Goal: Task Accomplishment & Management: Manage account settings

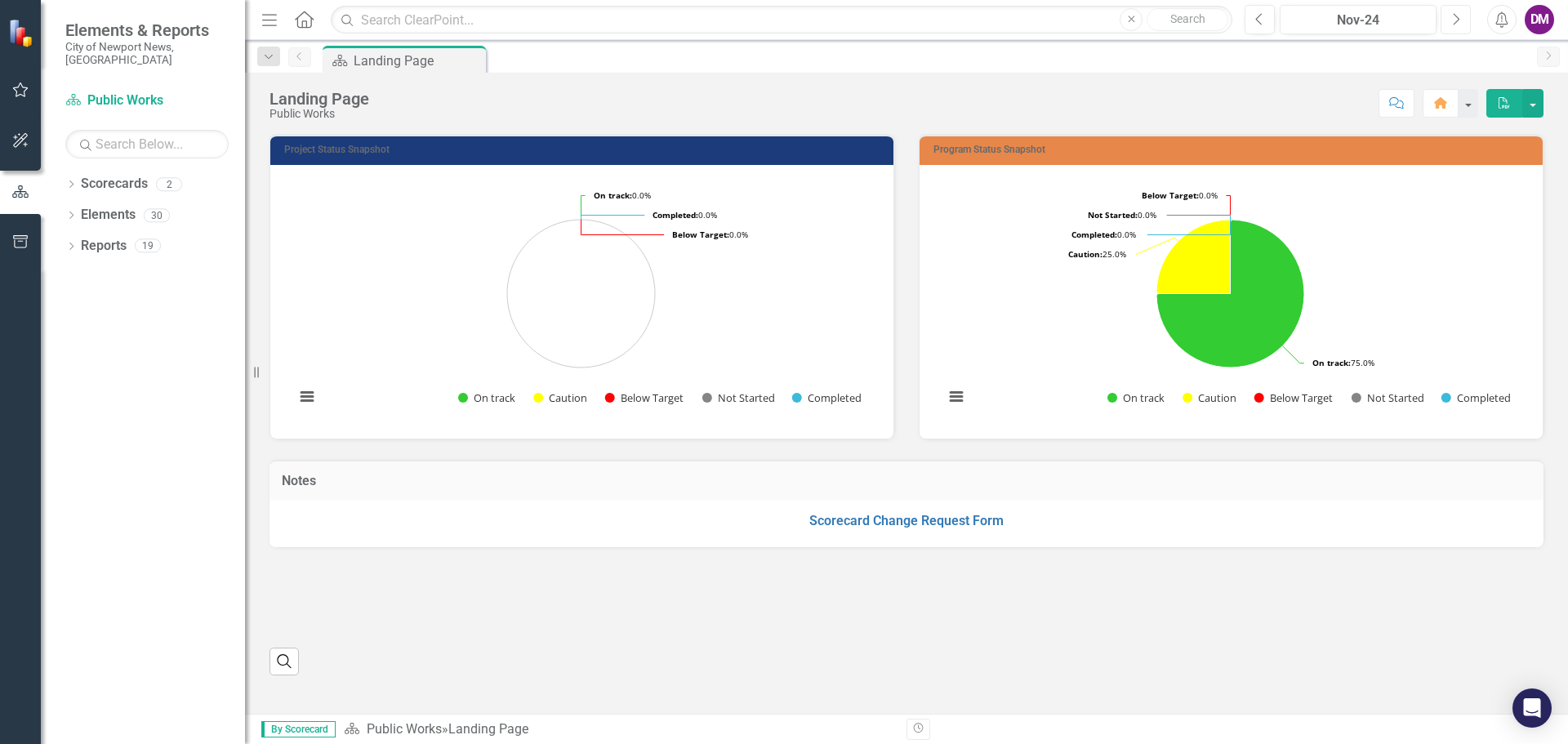
click at [1447, 18] on button "Next" at bounding box center [1456, 20] width 31 height 30
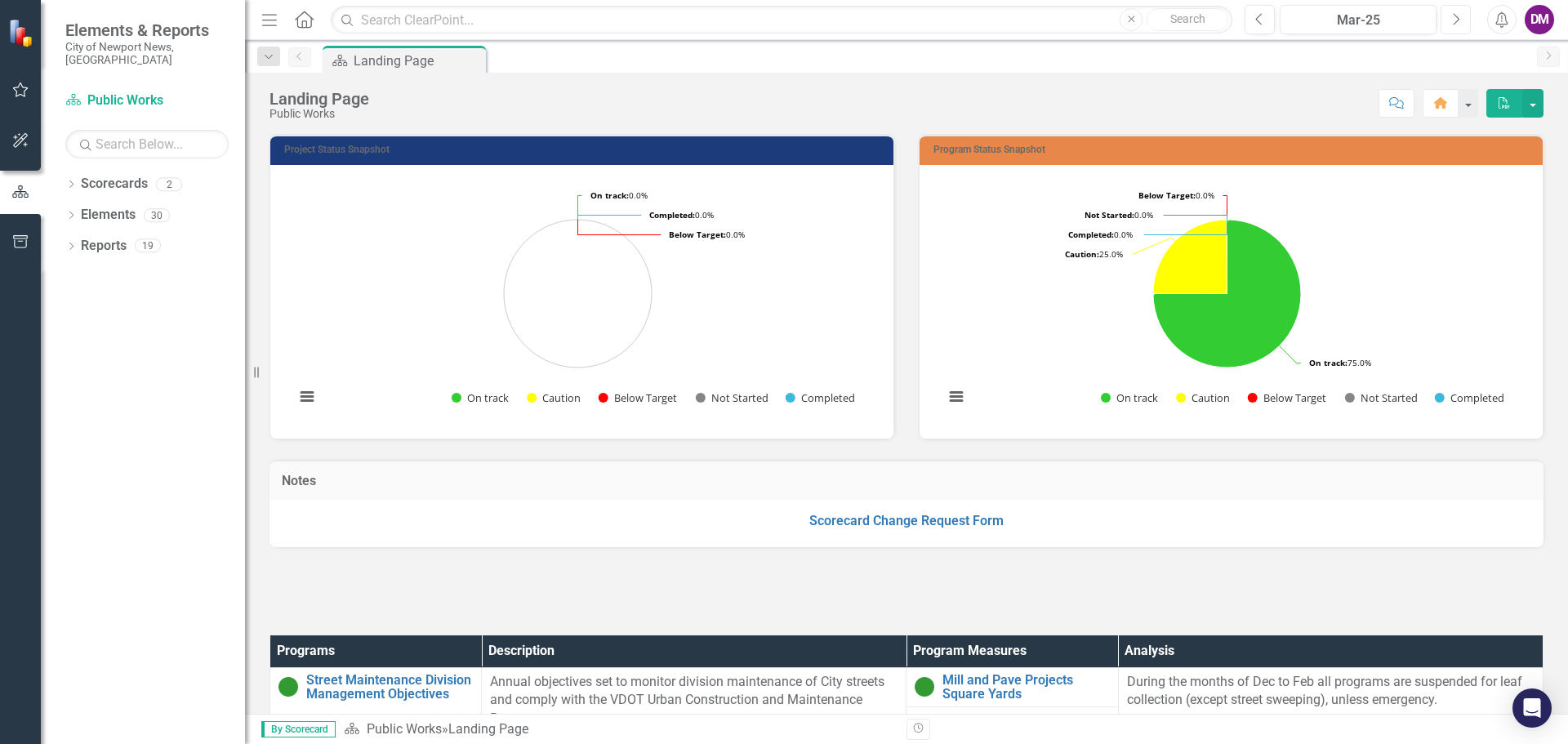
click at [1447, 18] on button "Next" at bounding box center [1456, 20] width 31 height 30
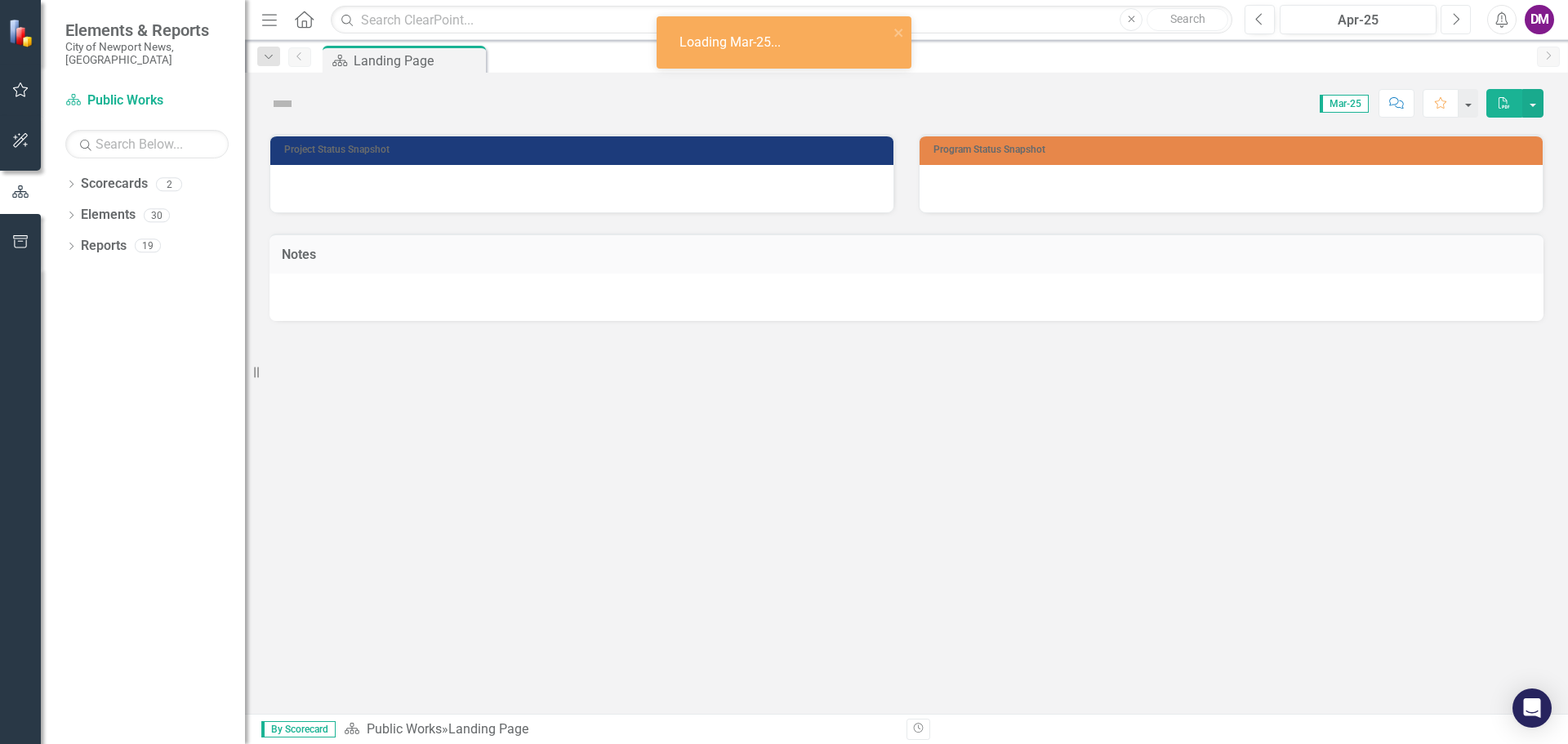
click at [1447, 18] on button "Next" at bounding box center [1456, 20] width 31 height 30
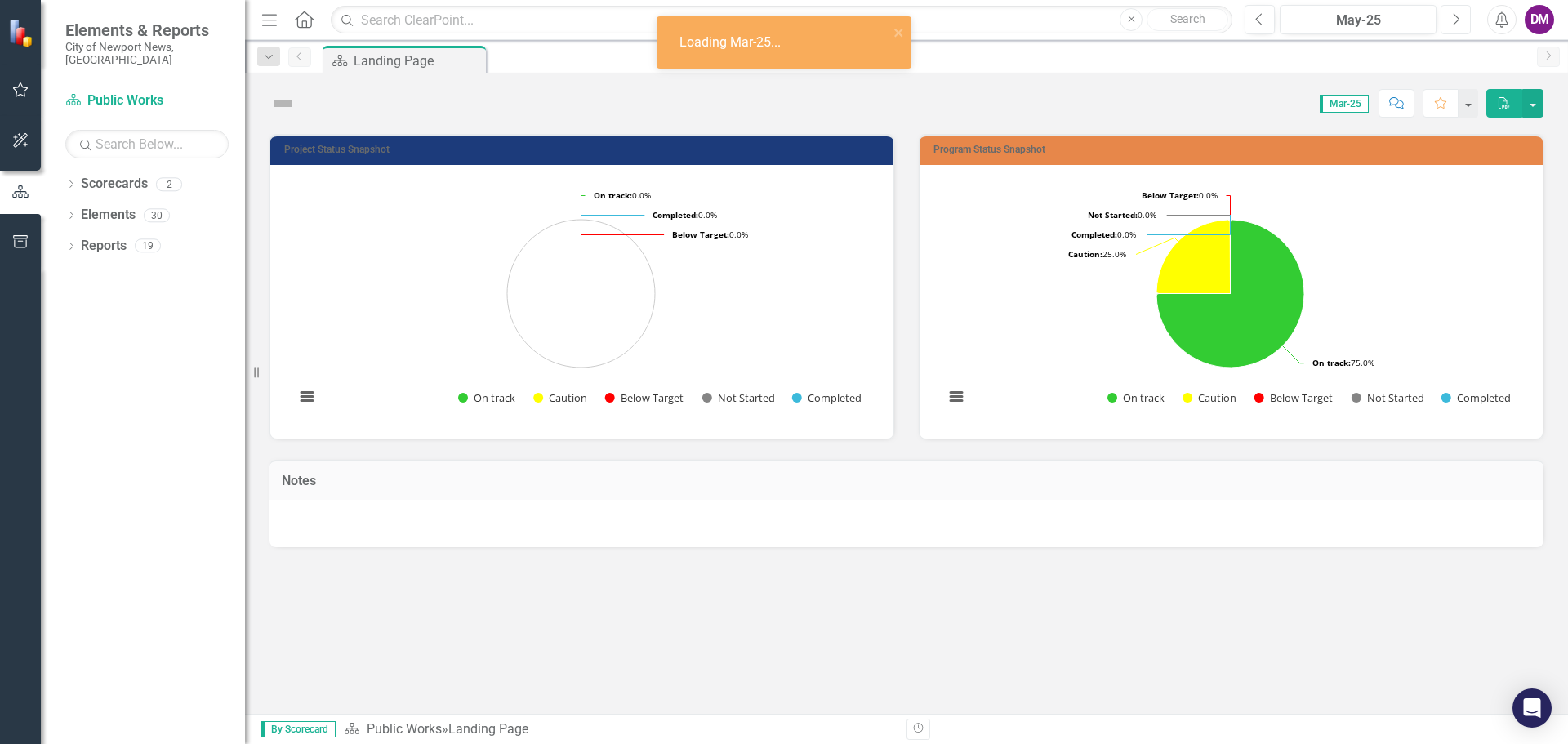
click at [1447, 18] on button "Next" at bounding box center [1456, 20] width 31 height 30
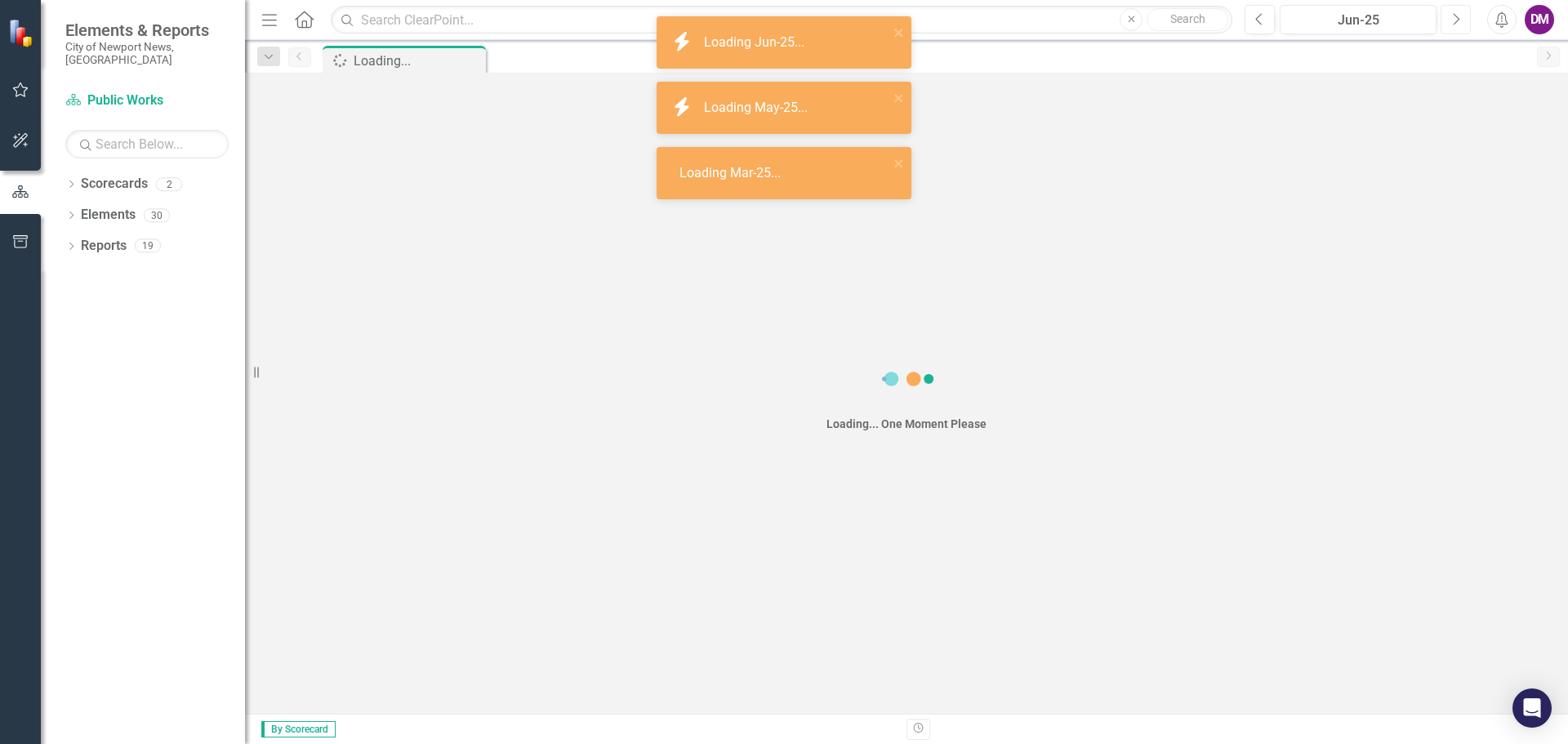
click at [1447, 18] on button "Next" at bounding box center [1456, 20] width 31 height 30
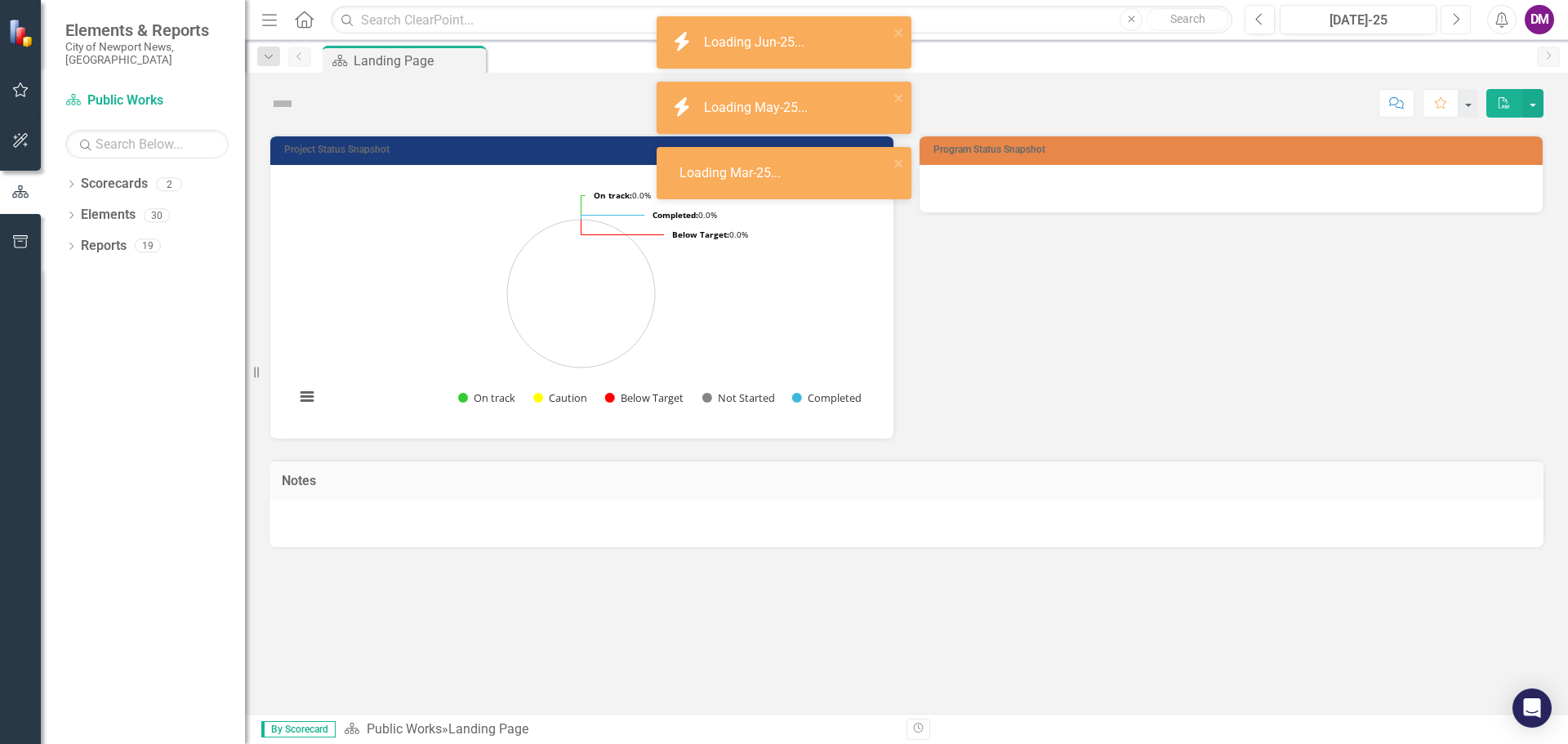
click at [1447, 18] on button "Next" at bounding box center [1456, 20] width 31 height 30
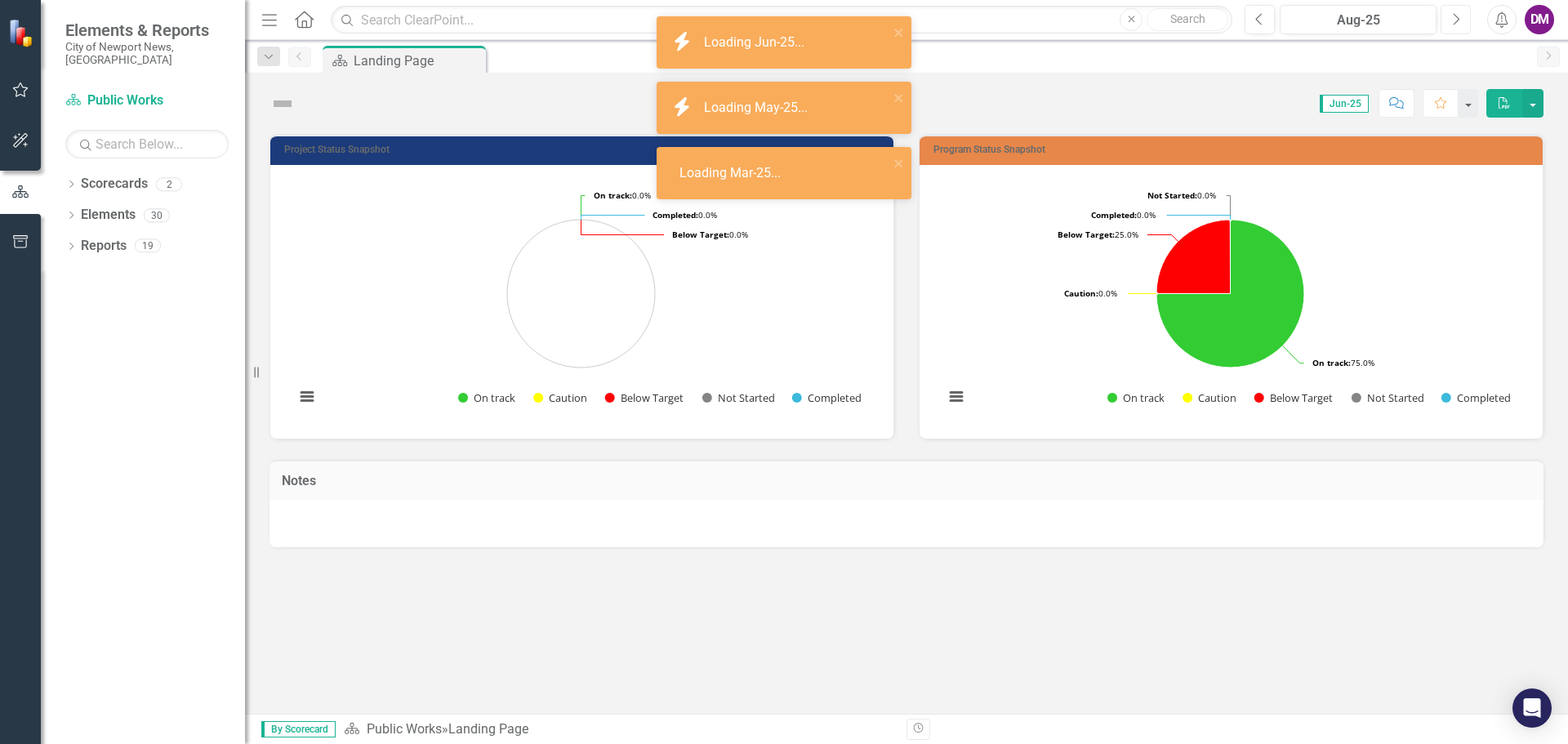
click at [1447, 18] on button "Next" at bounding box center [1456, 20] width 31 height 30
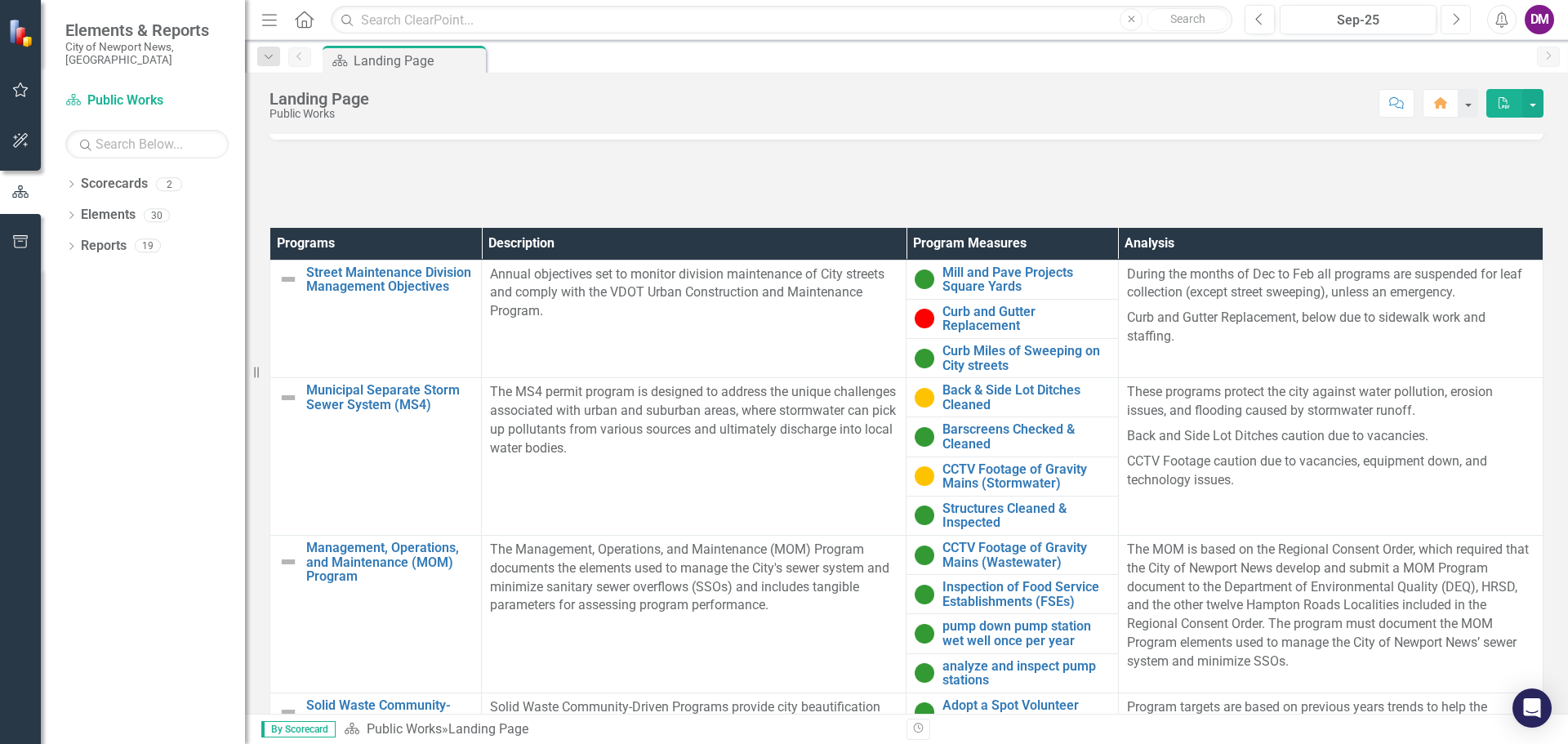
scroll to position [490, 0]
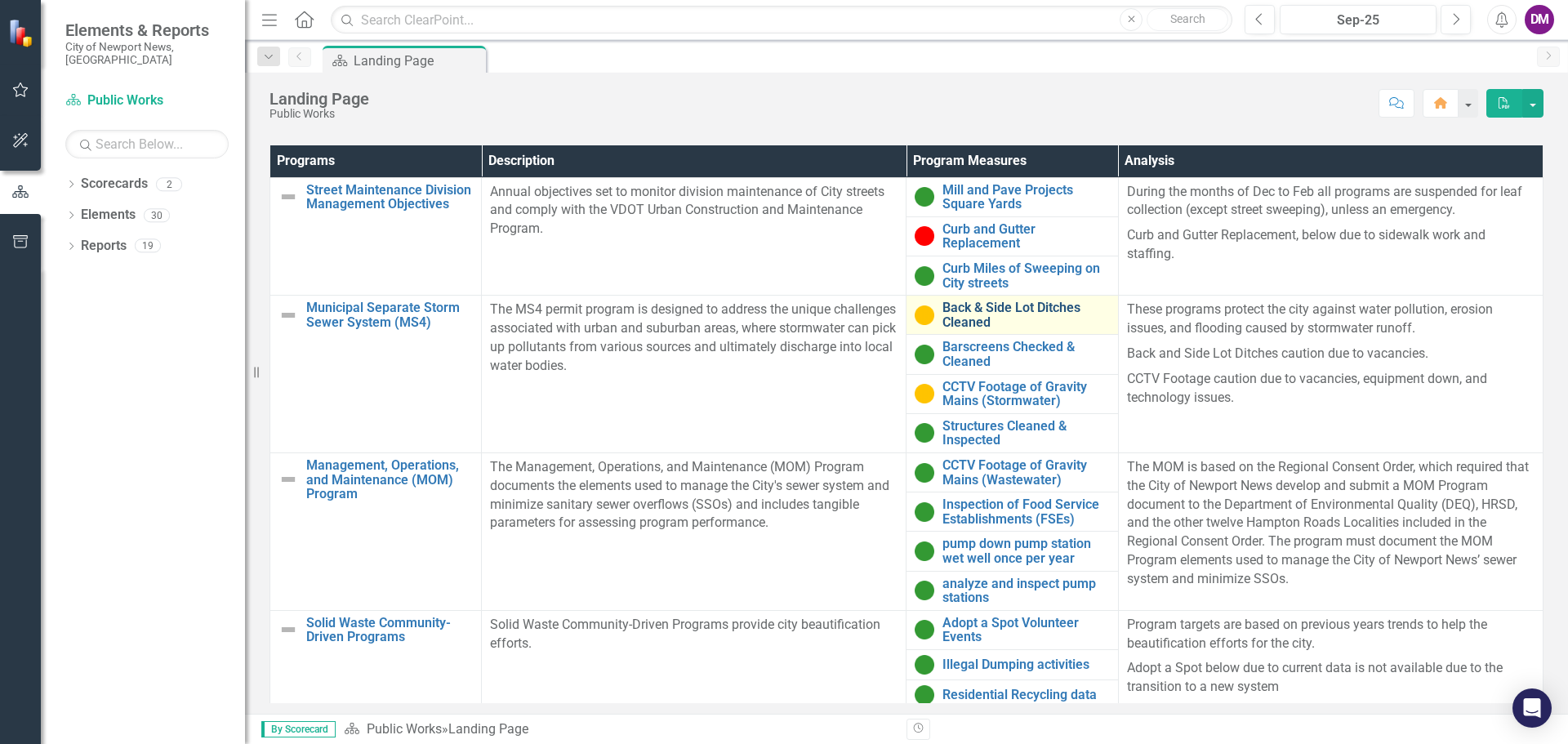
click at [1002, 317] on link "Back & Side Lot Ditches Cleaned" at bounding box center [1026, 315] width 167 height 29
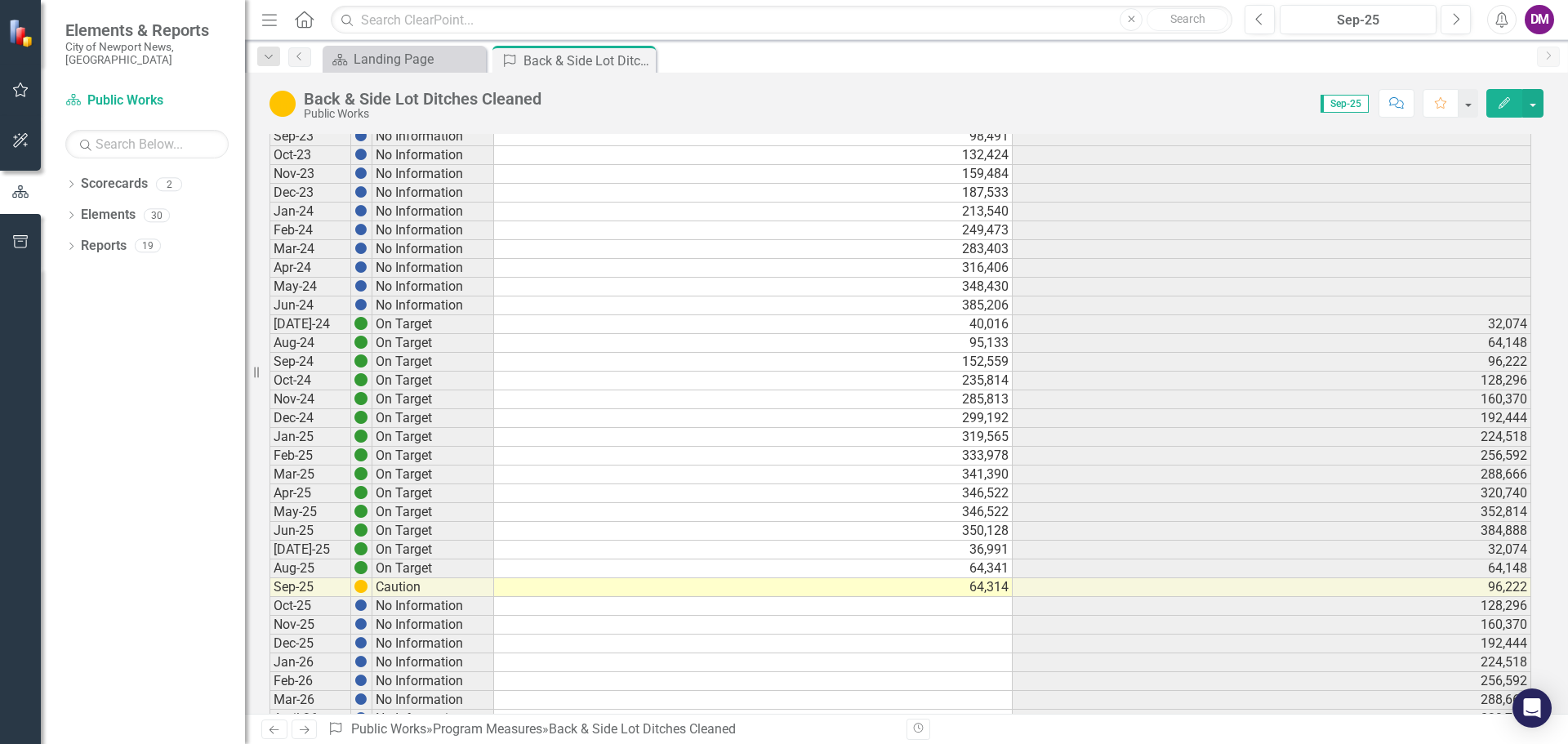
scroll to position [831, 0]
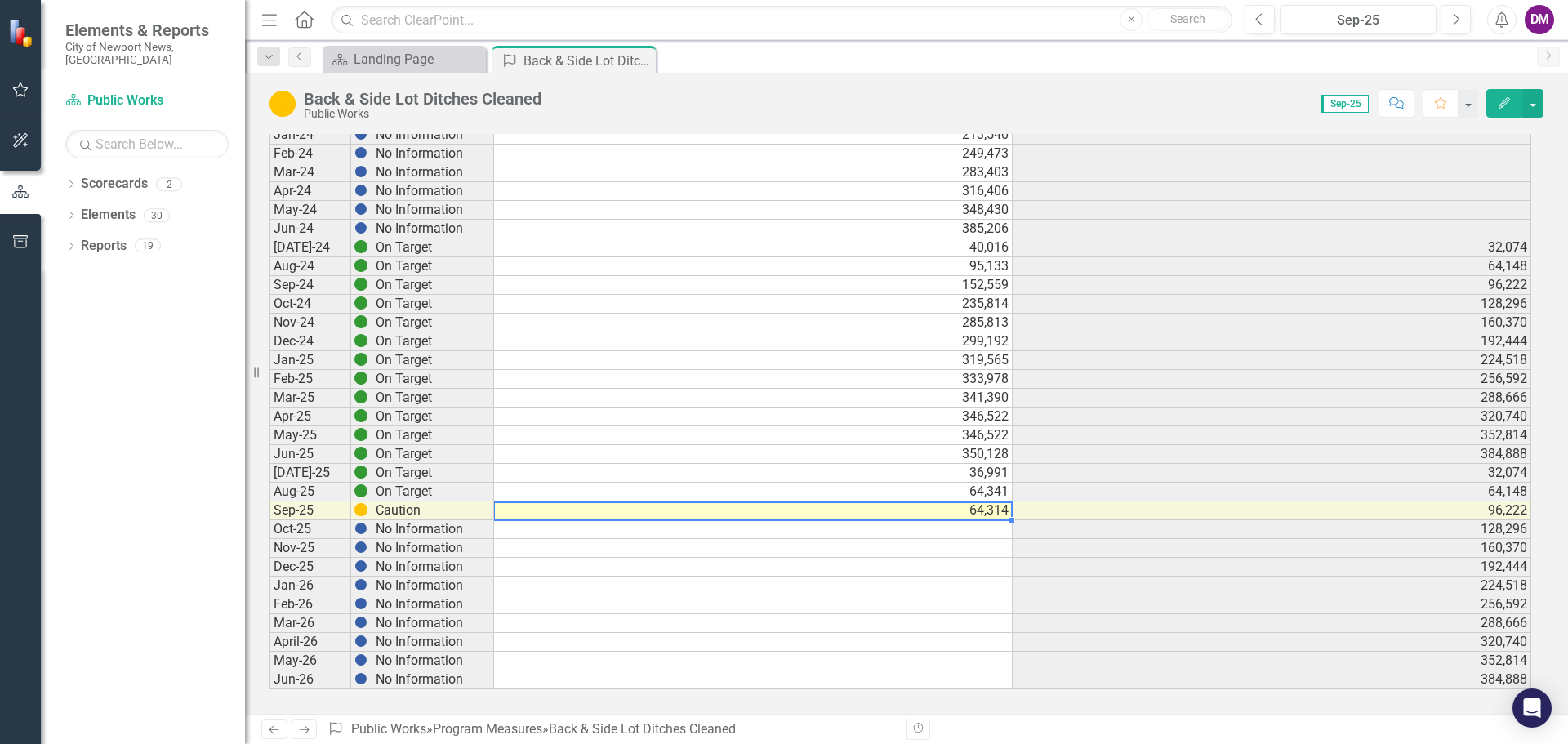
click at [995, 509] on td "64,314" at bounding box center [753, 510] width 519 height 19
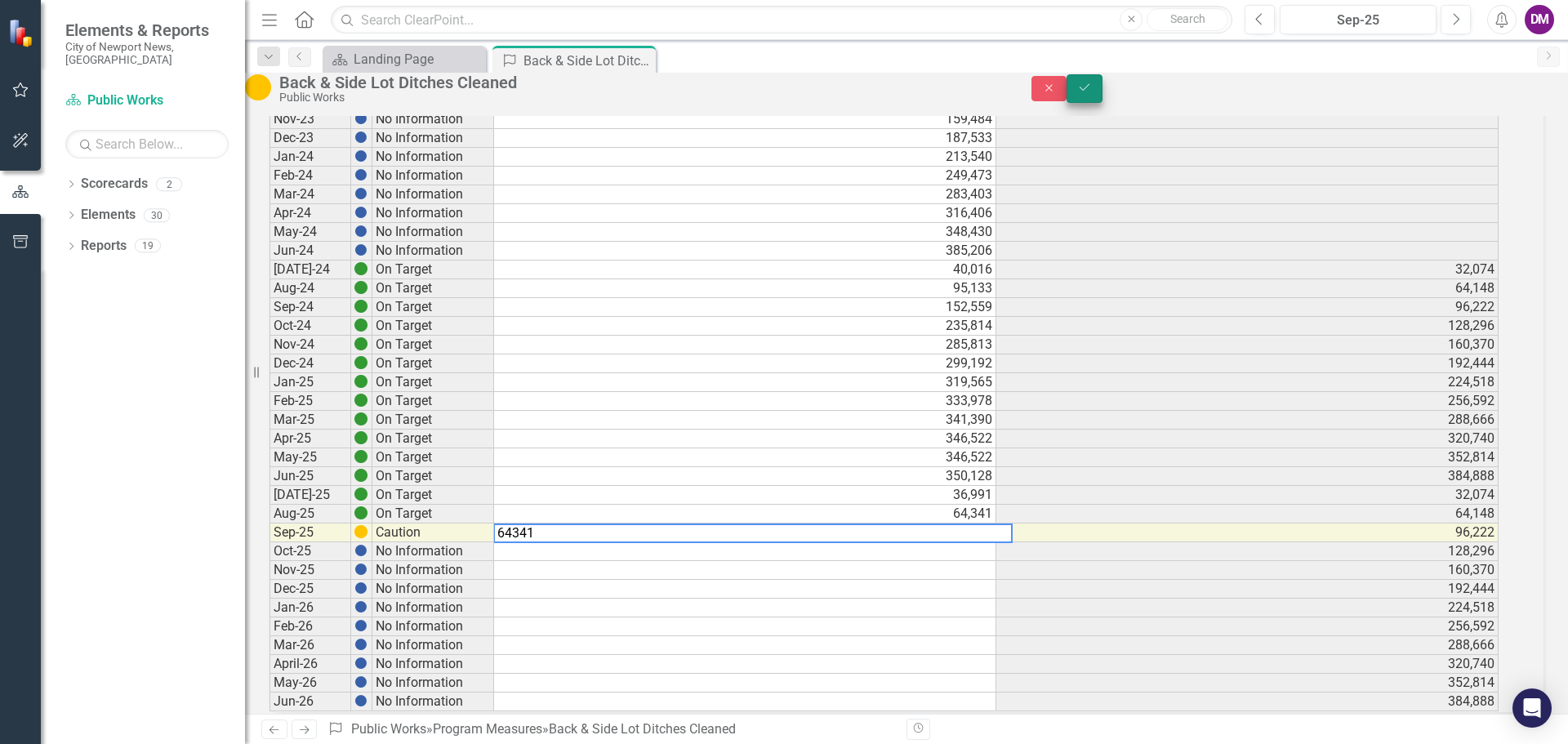
type textarea "64341"
click at [1103, 96] on button "Save" at bounding box center [1085, 88] width 36 height 29
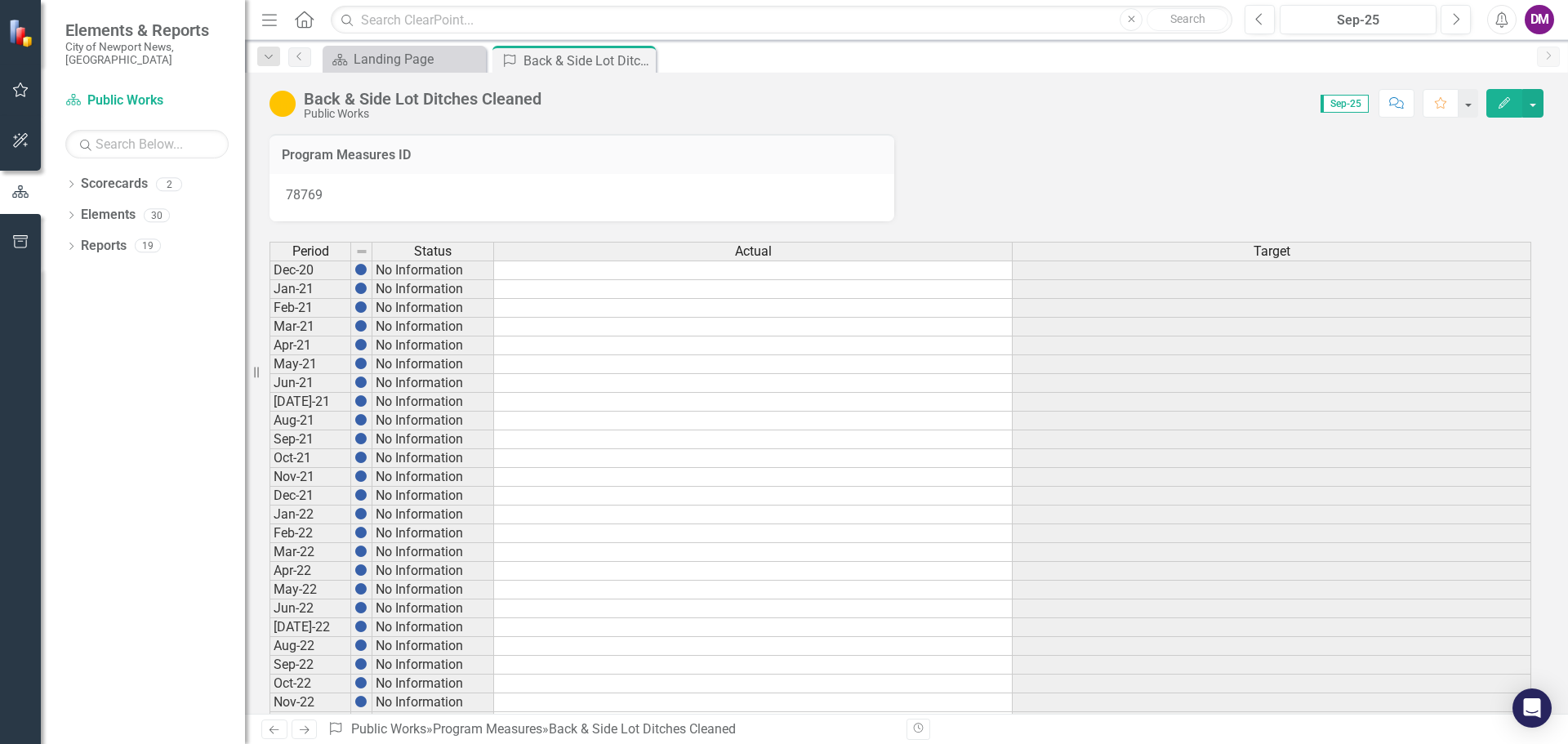
scroll to position [735, 0]
